Goal: Task Accomplishment & Management: Use online tool/utility

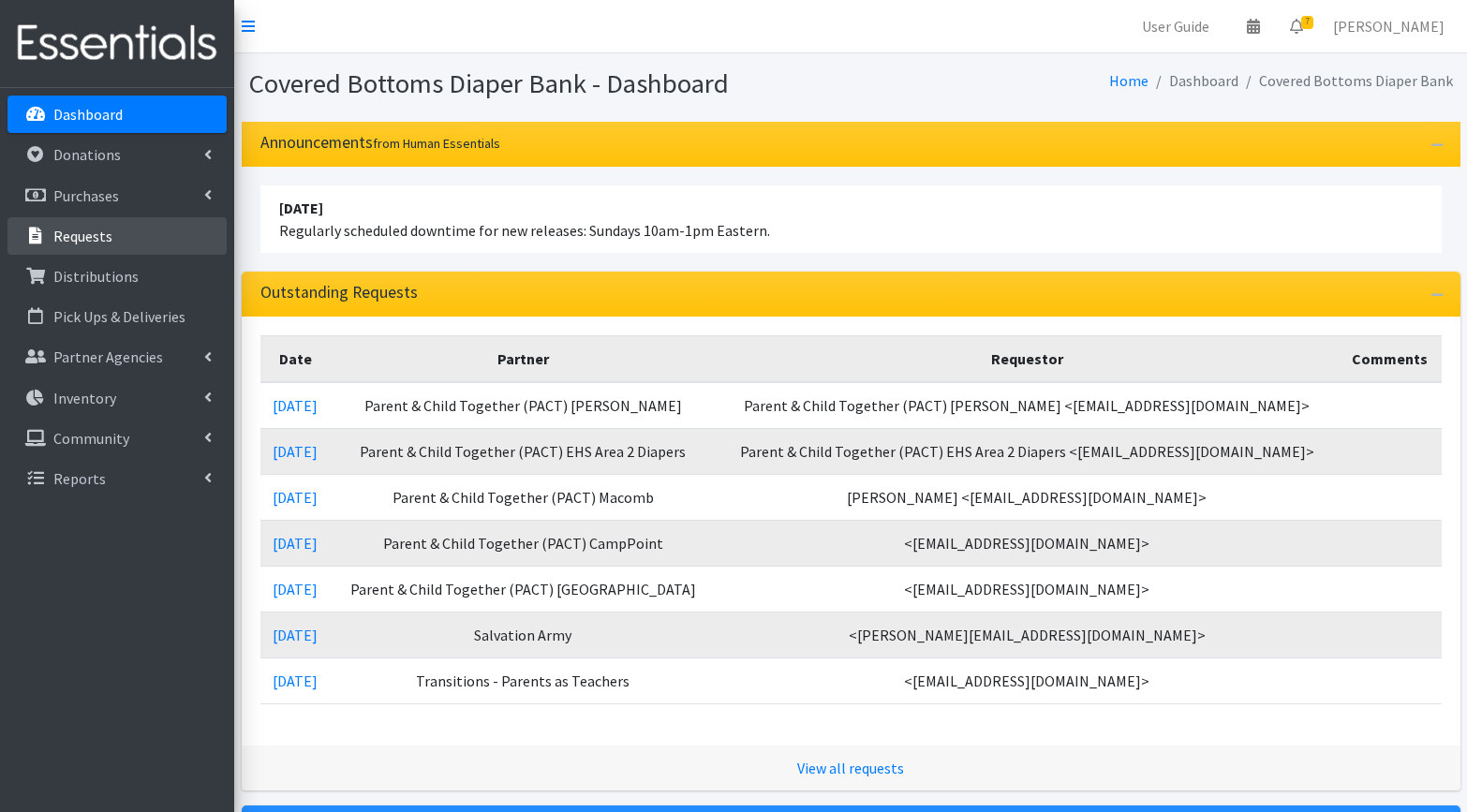
click at [79, 239] on p "Requests" at bounding box center [83, 237] width 59 height 19
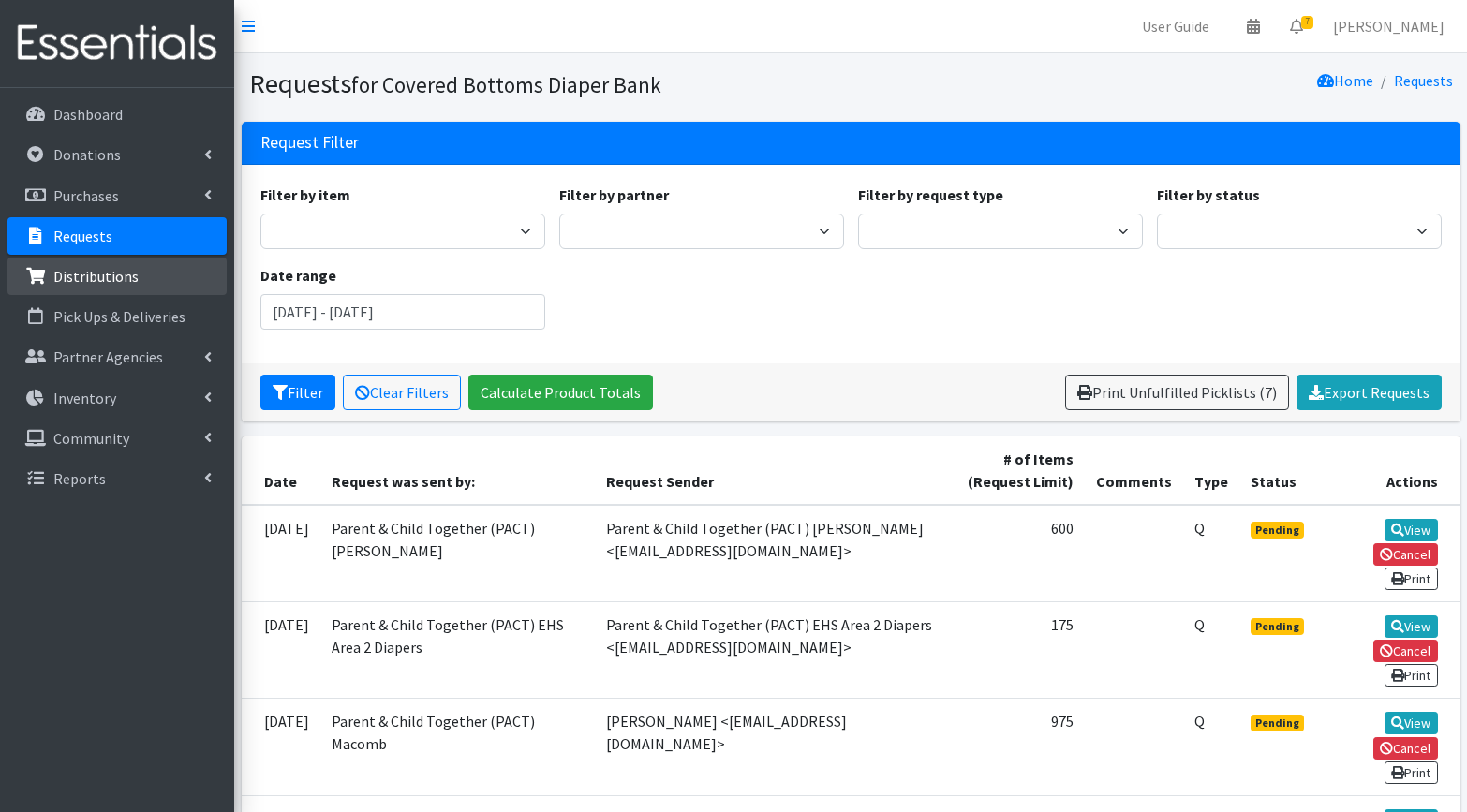
click at [82, 284] on p "Distributions" at bounding box center [96, 277] width 85 height 19
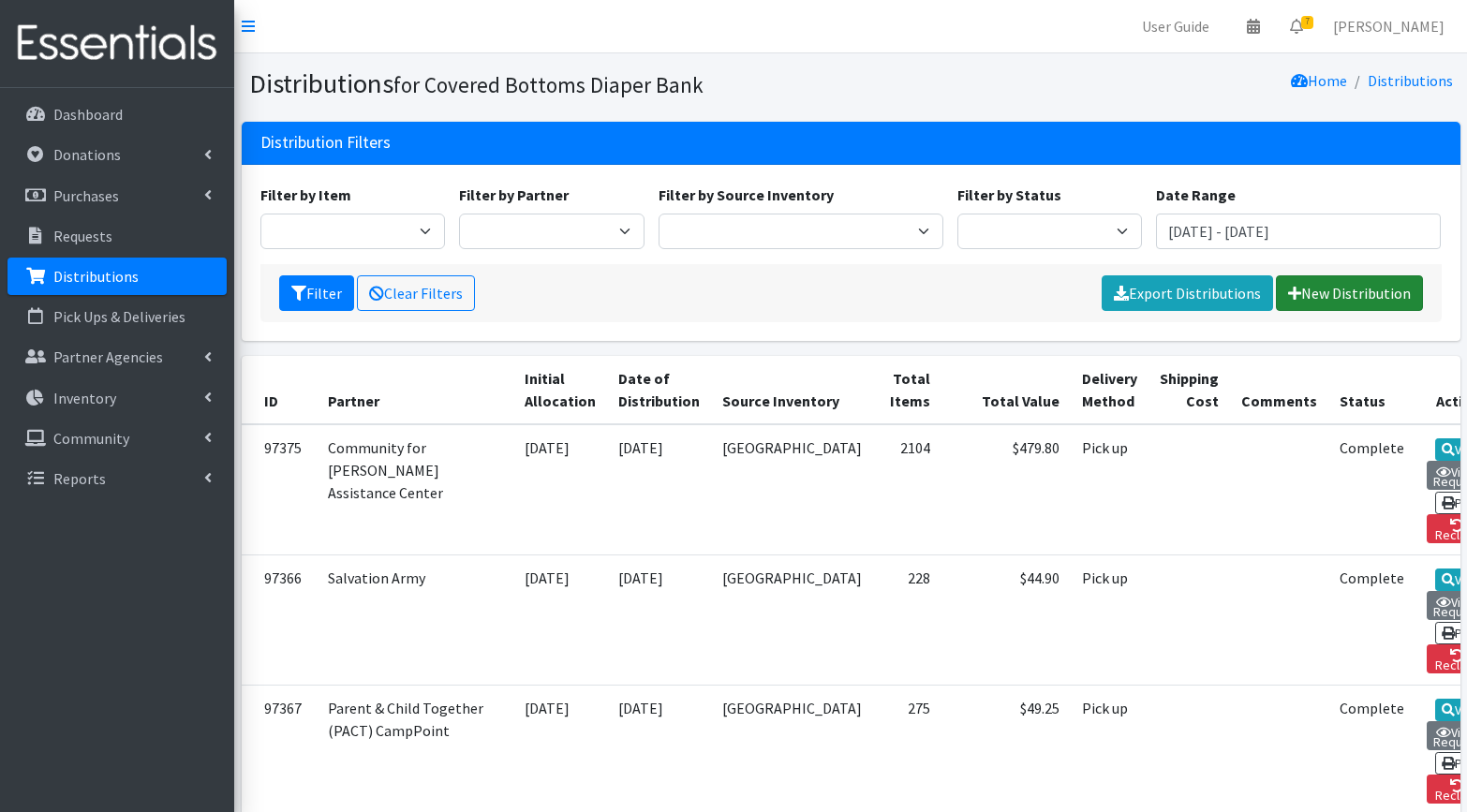
click at [1330, 285] on link "New Distribution" at bounding box center [1349, 292] width 147 height 35
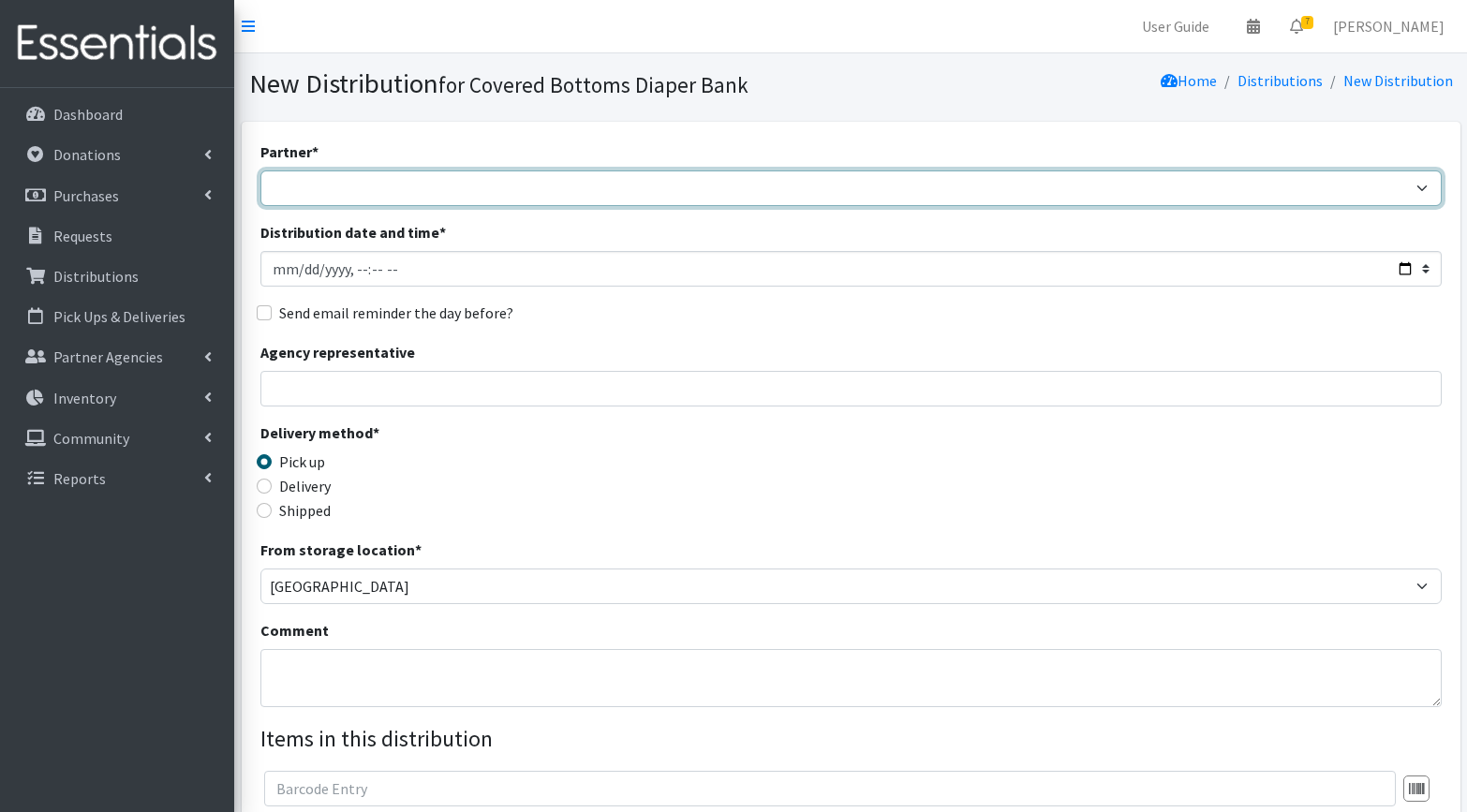
click at [349, 189] on select "Bella Ease-Quincy Brandy Owens Testing Child and Family Connections Community f…" at bounding box center [851, 188] width 1181 height 35
select select "1118"
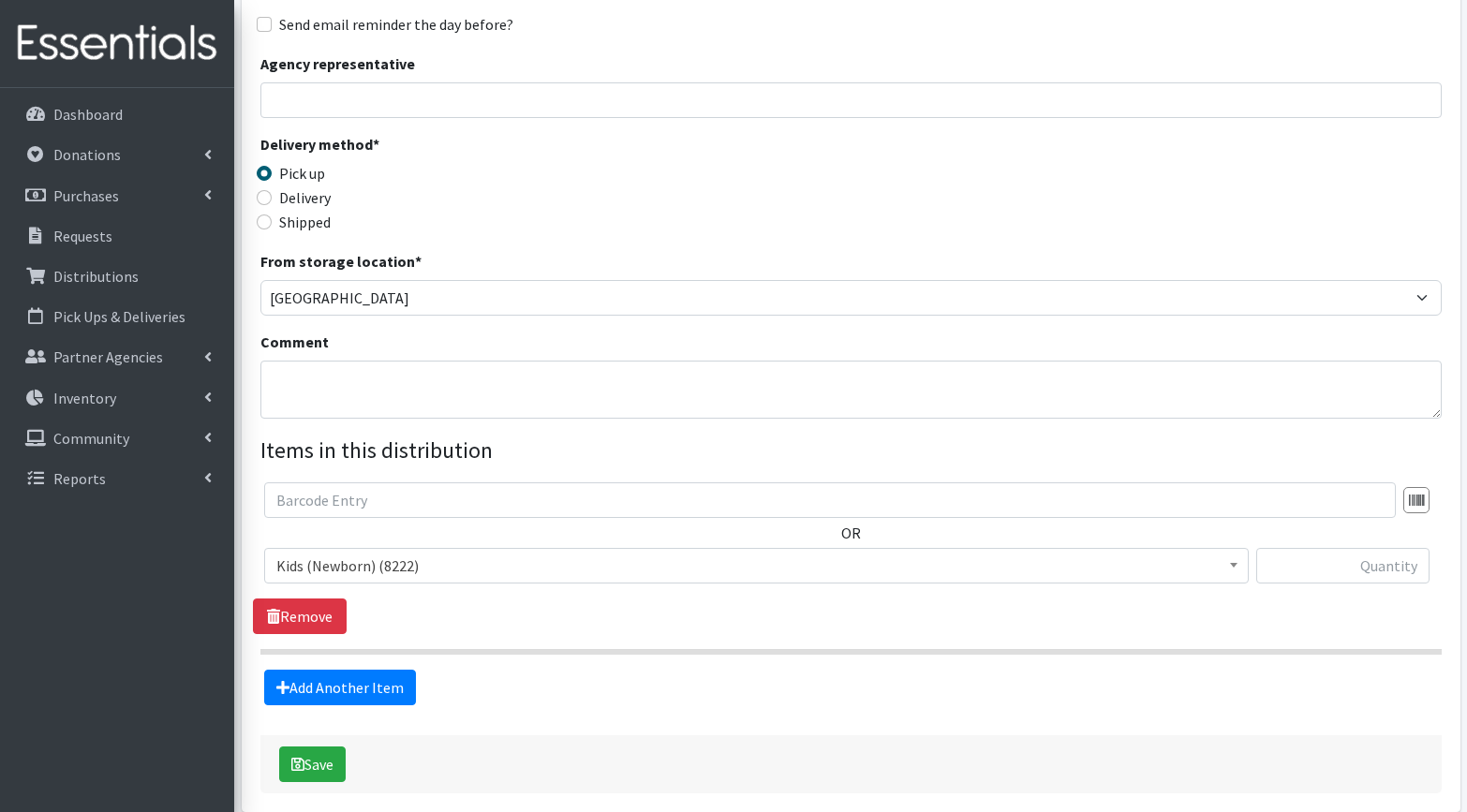
scroll to position [301, 0]
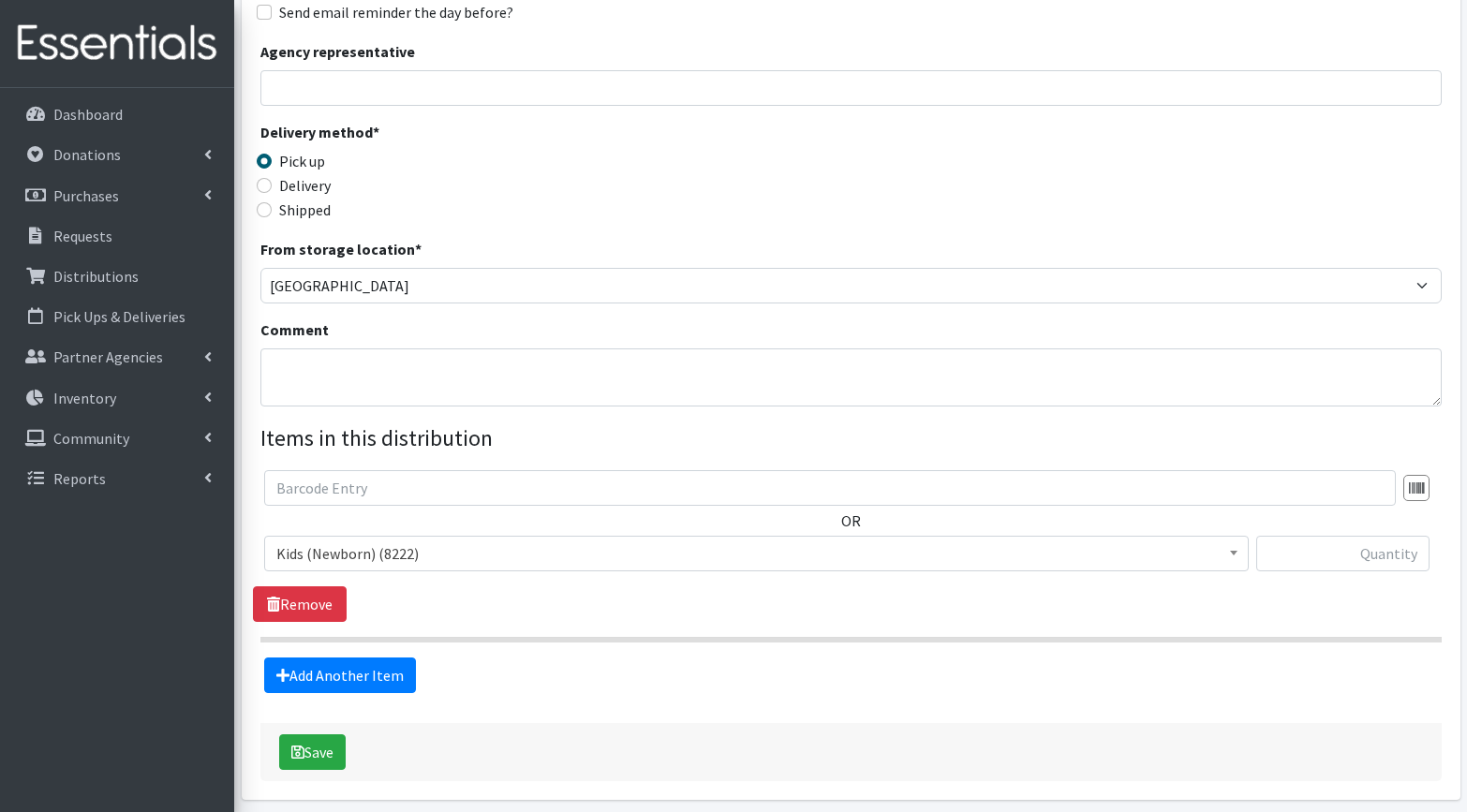
click at [482, 554] on span "Kids (Newborn) (8222)" at bounding box center [757, 553] width 961 height 26
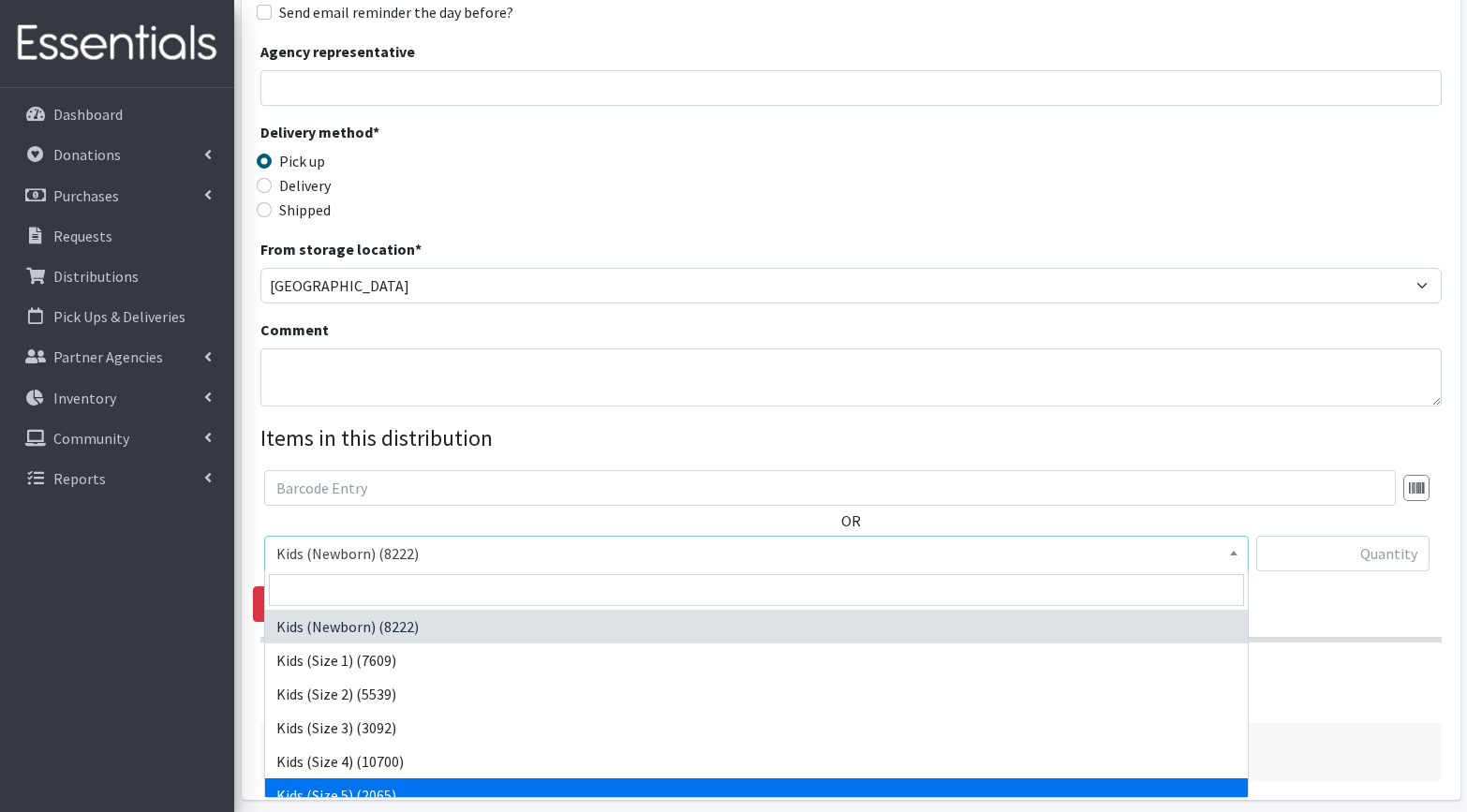
select select "3476"
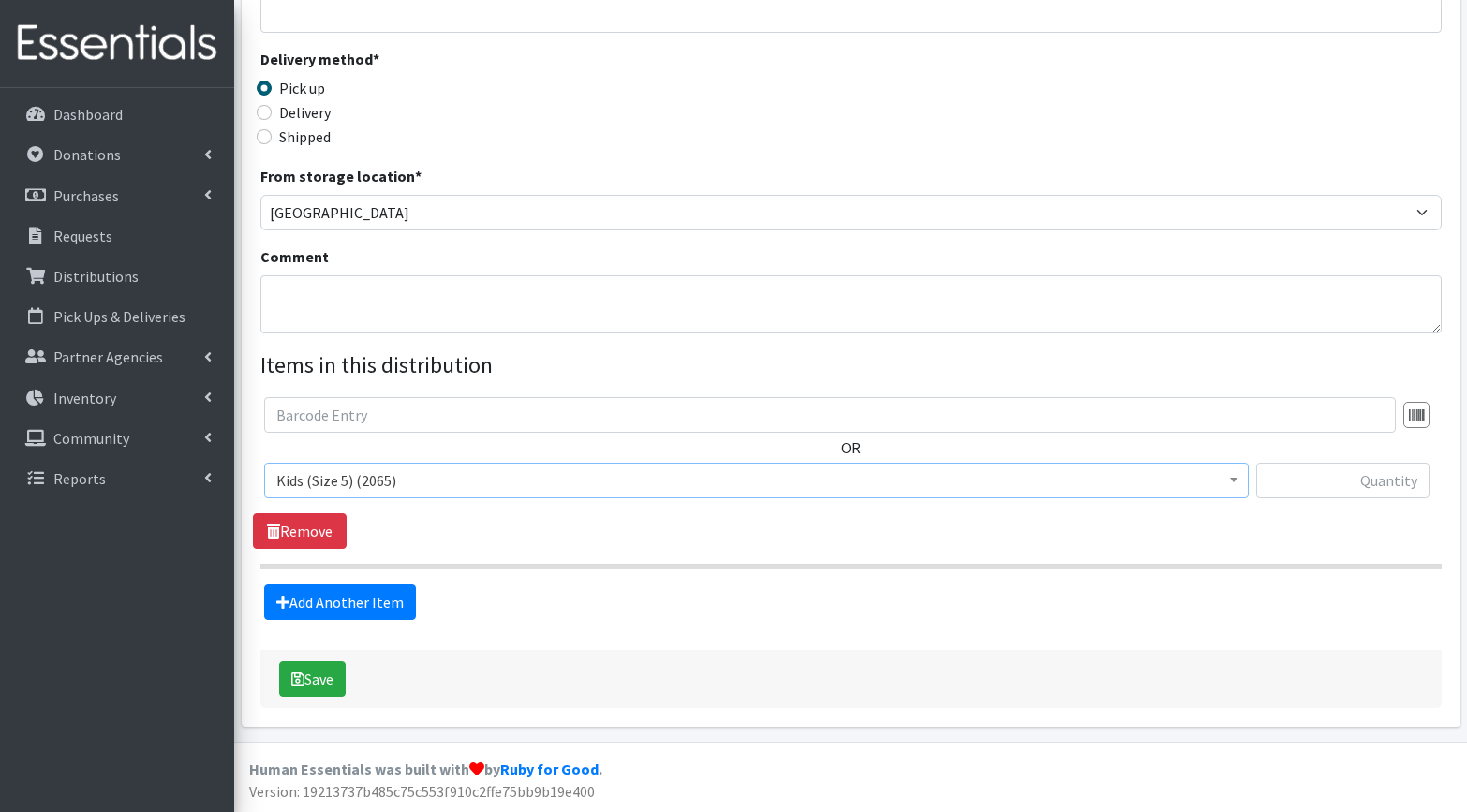
scroll to position [373, 0]
click at [1340, 489] on input "text" at bounding box center [1343, 481] width 174 height 35
type input "100"
click at [827, 625] on form "Partner * Bella Ease-Quincy Brandy Owens Testing Child and Family Connections C…" at bounding box center [851, 239] width 1181 height 941
click at [317, 687] on button "Save" at bounding box center [312, 680] width 66 height 35
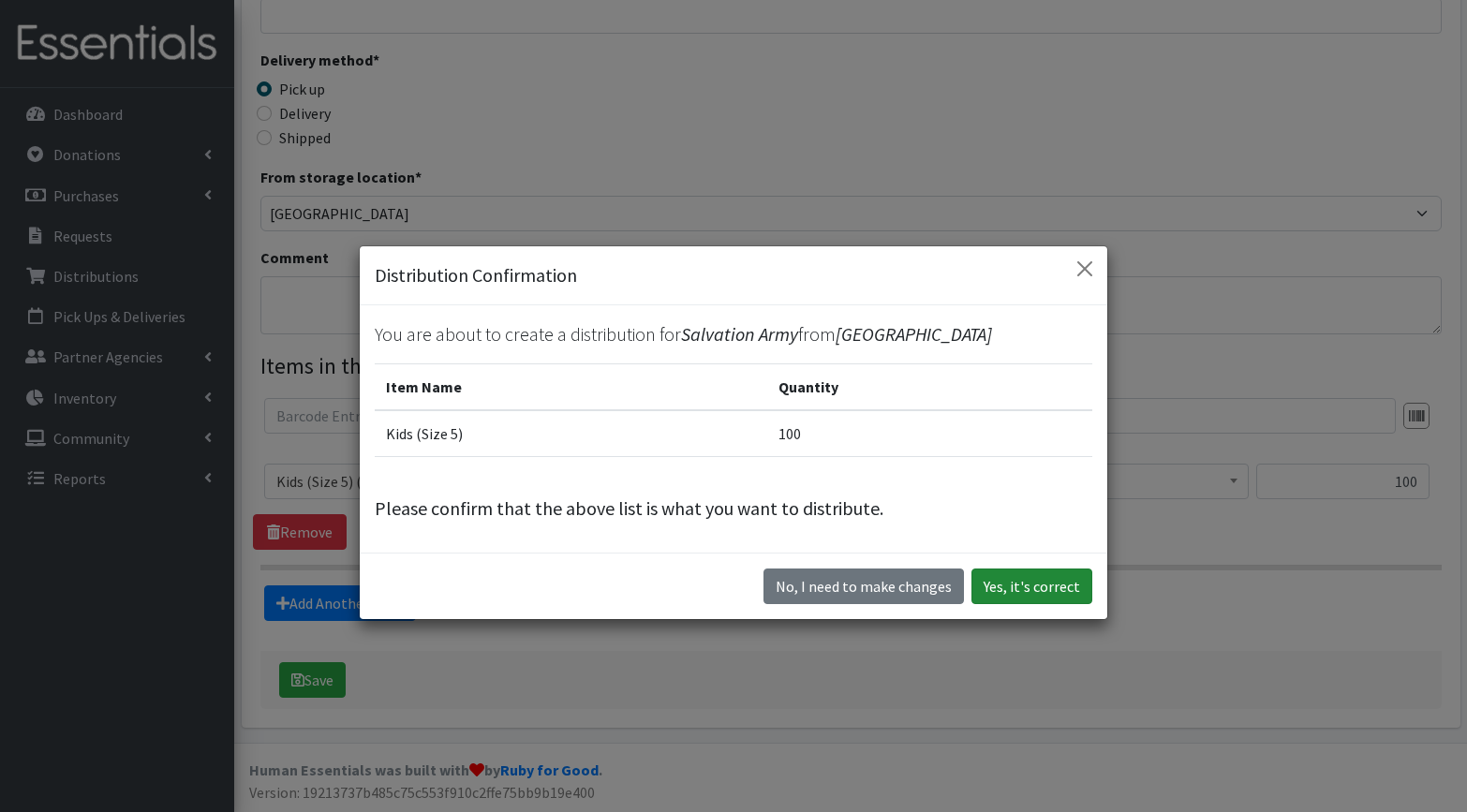
click at [1019, 591] on button "Yes, it's correct" at bounding box center [1032, 586] width 121 height 35
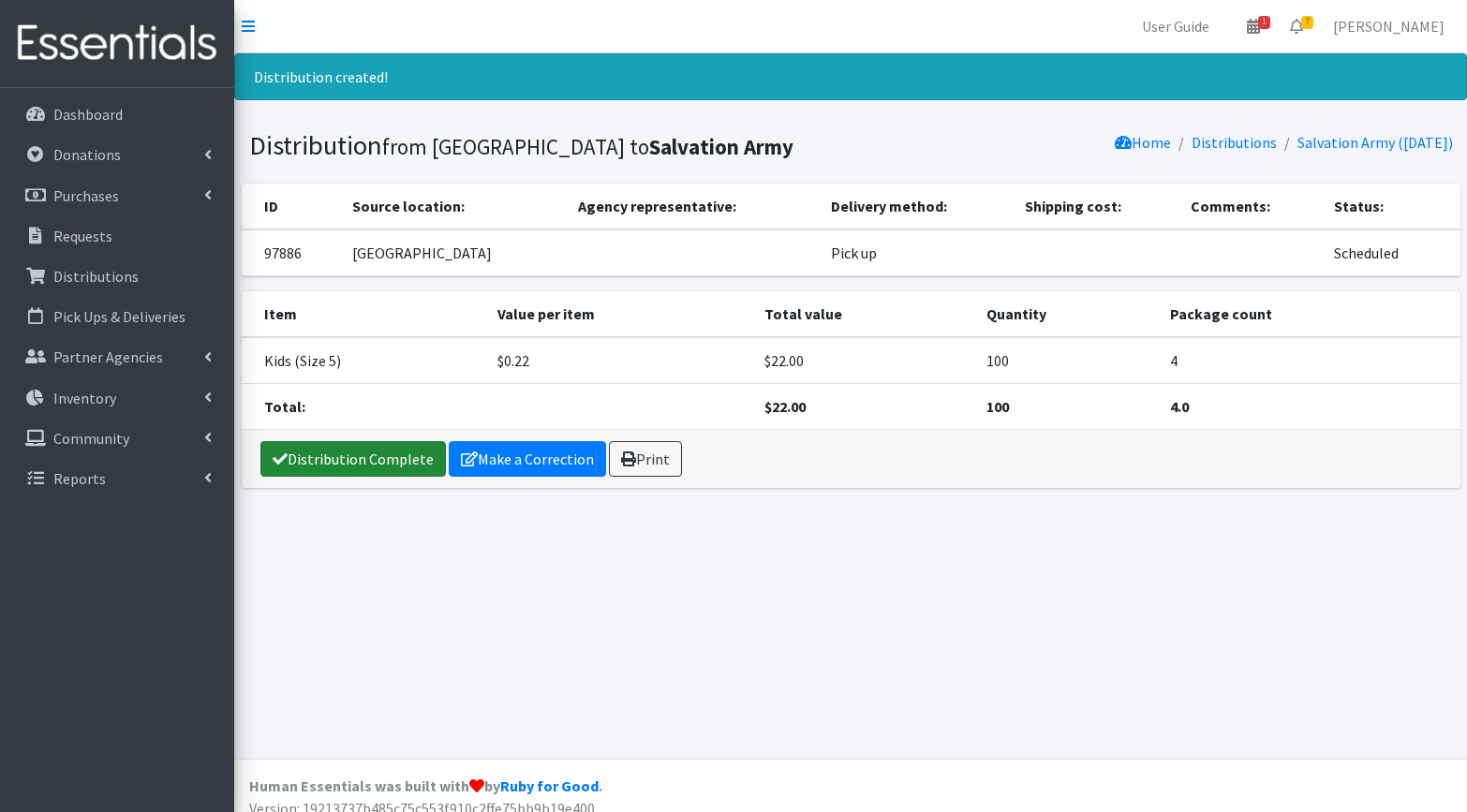
click at [365, 463] on link "Distribution Complete" at bounding box center [354, 458] width 186 height 35
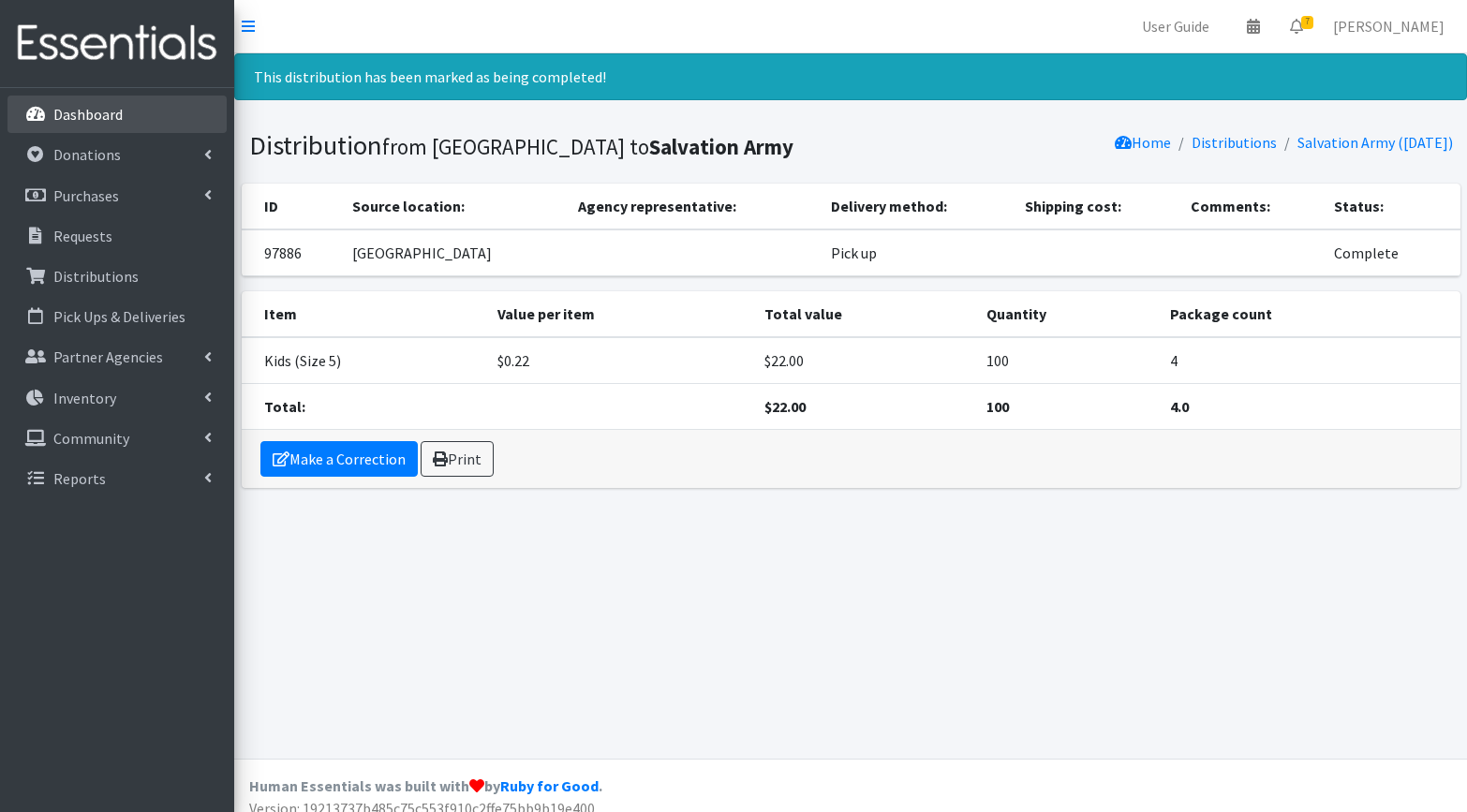
click at [104, 118] on p "Dashboard" at bounding box center [88, 114] width 69 height 19
